Goal: Transaction & Acquisition: Subscribe to service/newsletter

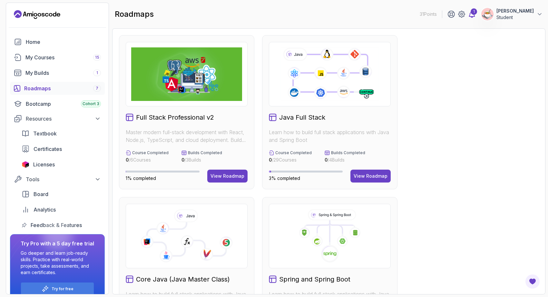
click at [477, 14] on div "1" at bounding box center [474, 11] width 6 height 6
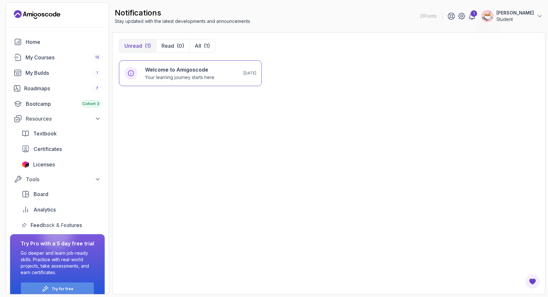
click at [74, 288] on div "Try for free" at bounding box center [57, 288] width 73 height 13
click at [73, 288] on div "Try for free" at bounding box center [57, 288] width 73 height 13
click at [73, 252] on p "Go deeper and learn job-ready skills. Practice with real-world projects, take a…" at bounding box center [58, 263] width 74 height 26
click at [44, 12] on icon "Landing page" at bounding box center [37, 14] width 46 height 10
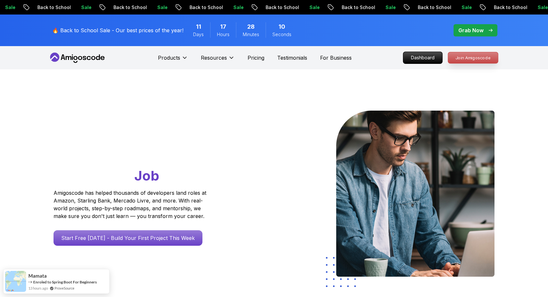
click at [468, 54] on p "Join Amigoscode" at bounding box center [473, 57] width 50 height 11
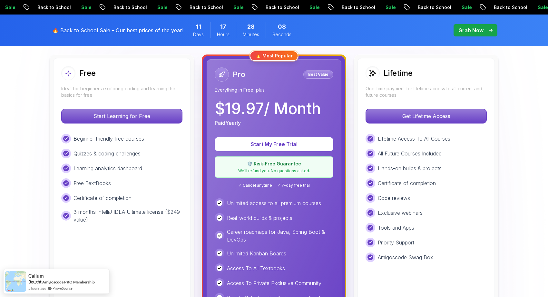
scroll to position [204, 0]
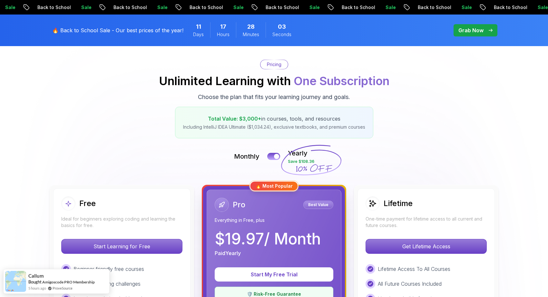
scroll to position [171, 0]
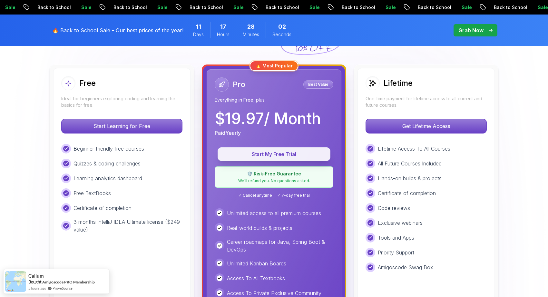
click at [269, 149] on button "Start My Free Trial" at bounding box center [274, 154] width 113 height 14
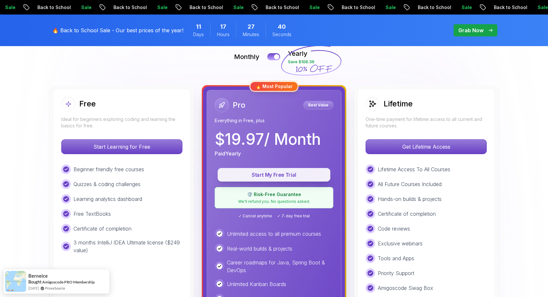
scroll to position [142, 0]
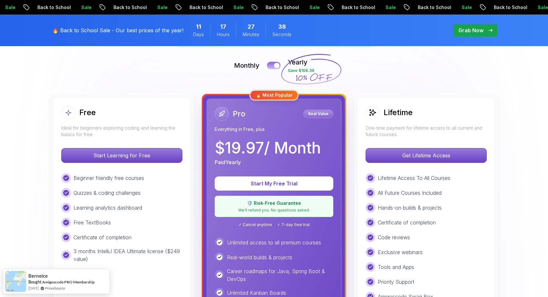
click at [271, 64] on button at bounding box center [274, 65] width 14 height 7
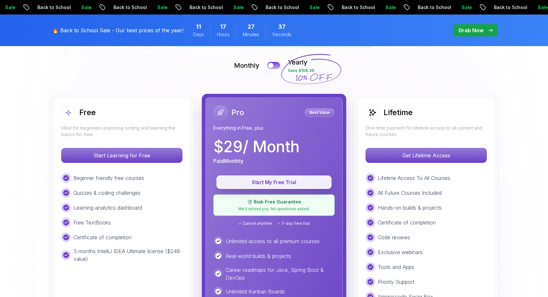
click at [284, 181] on p "Start My Free Trial" at bounding box center [274, 182] width 101 height 7
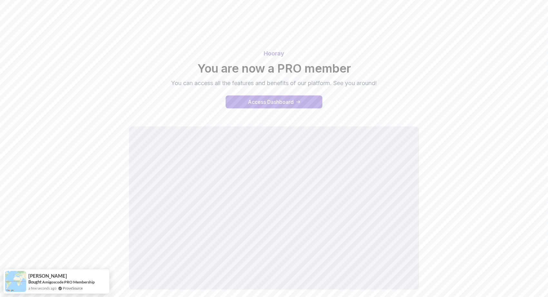
click at [286, 102] on div "Access Dashboard" at bounding box center [271, 102] width 46 height 8
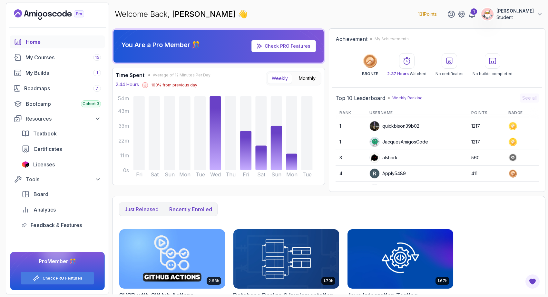
click at [207, 210] on p "Recently enrolled" at bounding box center [190, 209] width 43 height 8
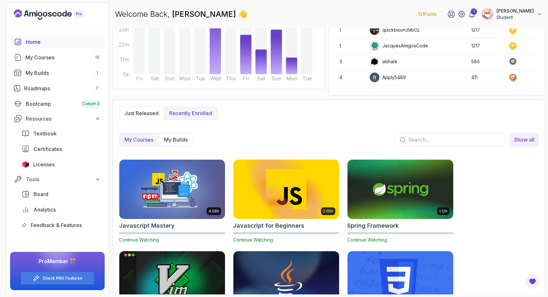
scroll to position [97, 0]
